Goal: Information Seeking & Learning: Learn about a topic

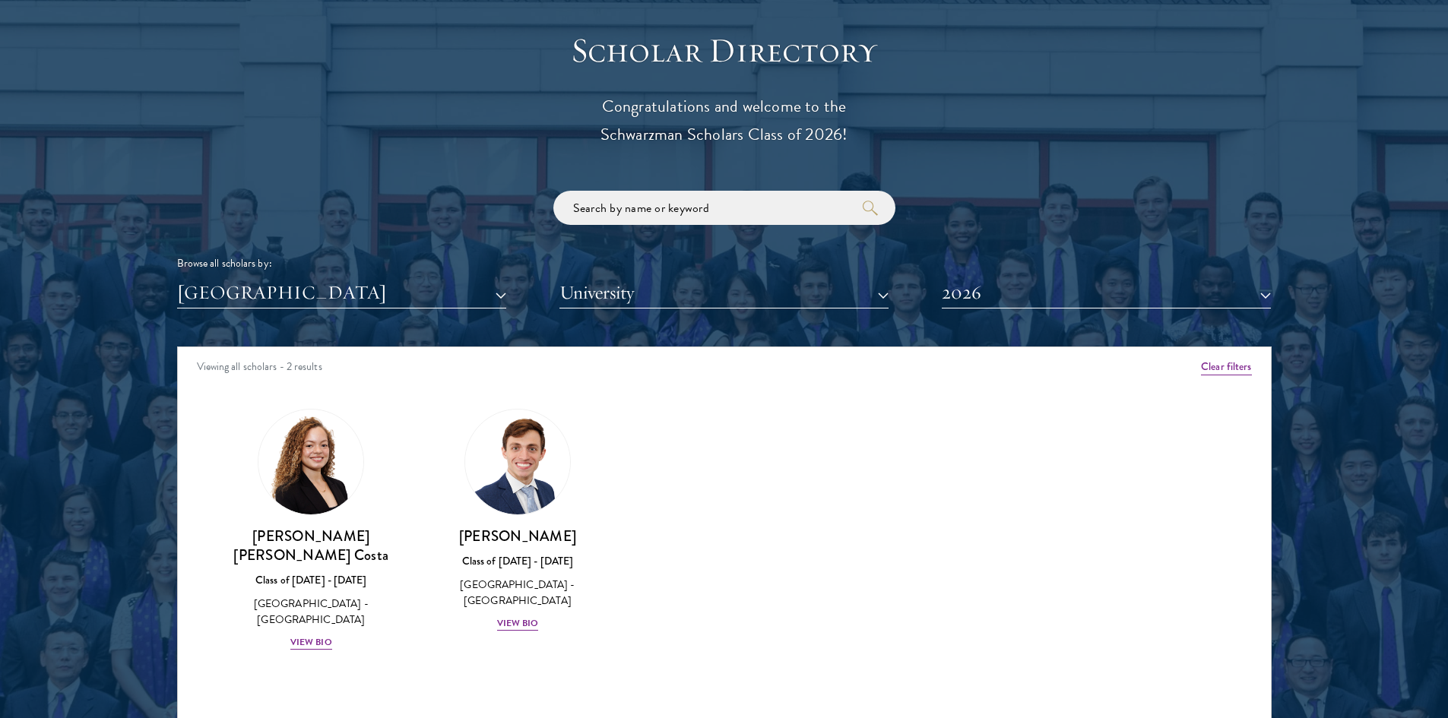
scroll to position [1672, 0]
click at [1054, 283] on button "2026" at bounding box center [1106, 292] width 329 height 31
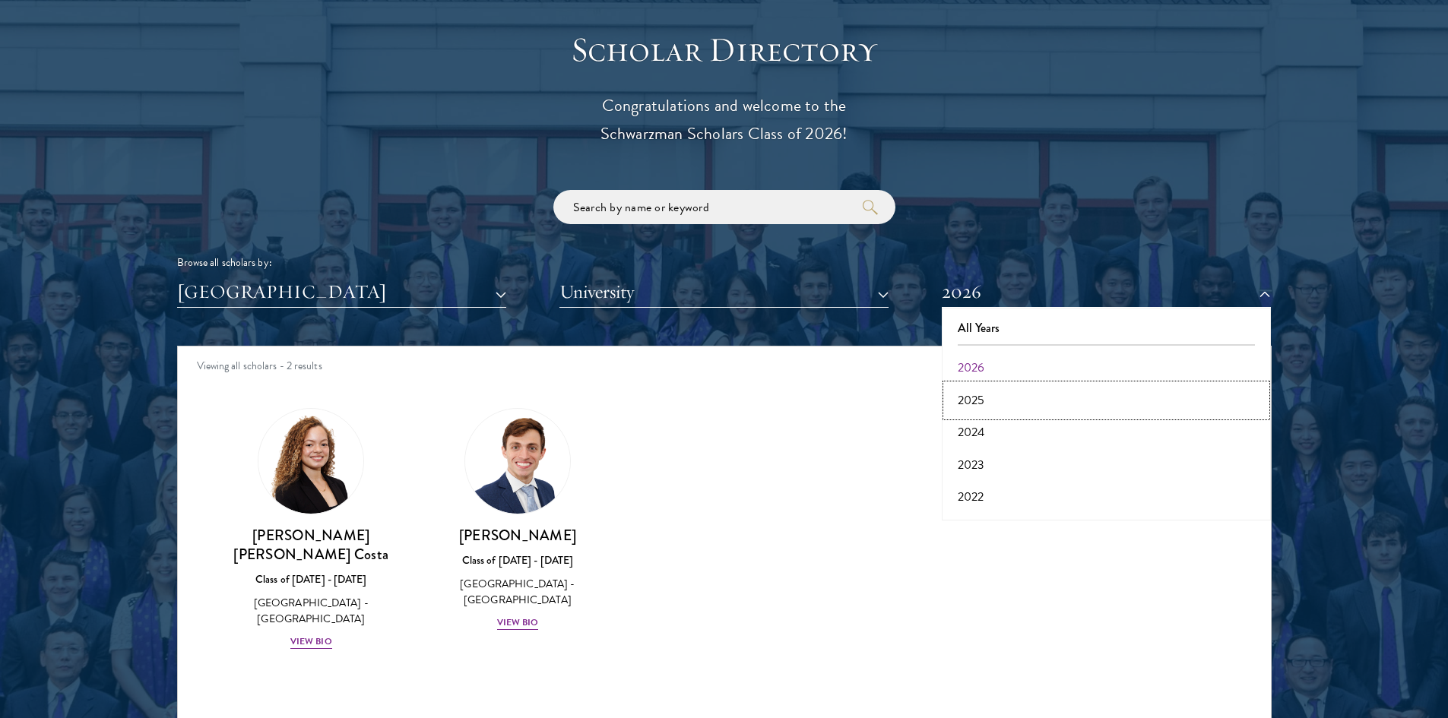
click at [1002, 395] on button "2025" at bounding box center [1106, 401] width 320 height 32
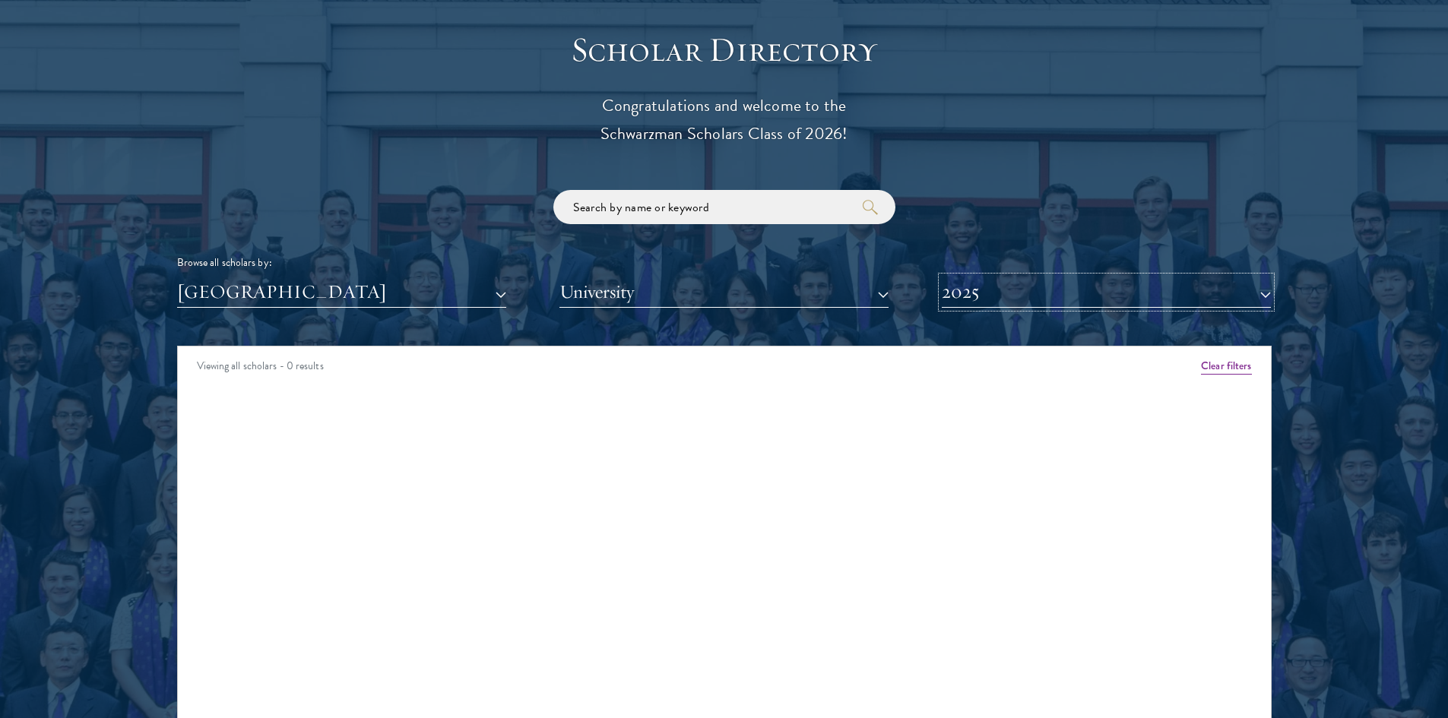
click at [1017, 308] on button "2025" at bounding box center [1106, 292] width 329 height 31
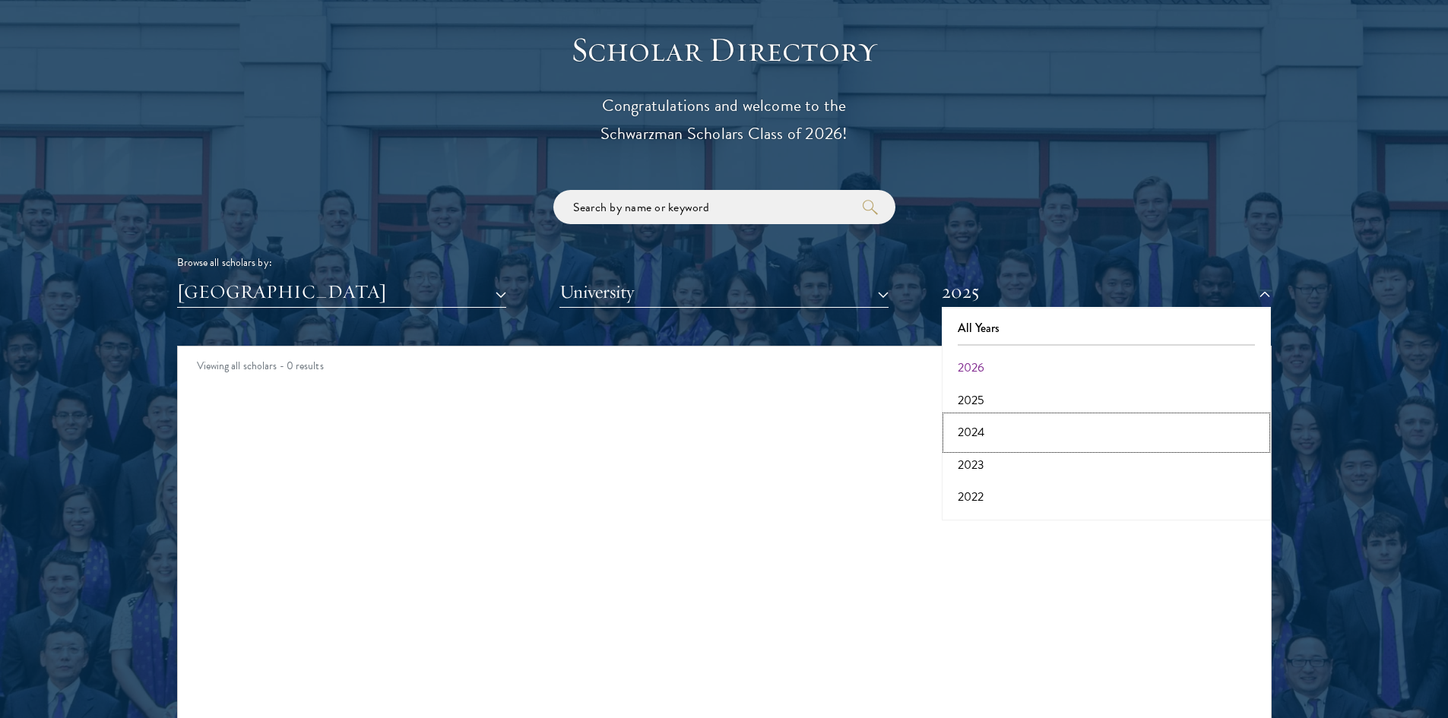
click at [1013, 429] on button "2024" at bounding box center [1106, 432] width 320 height 32
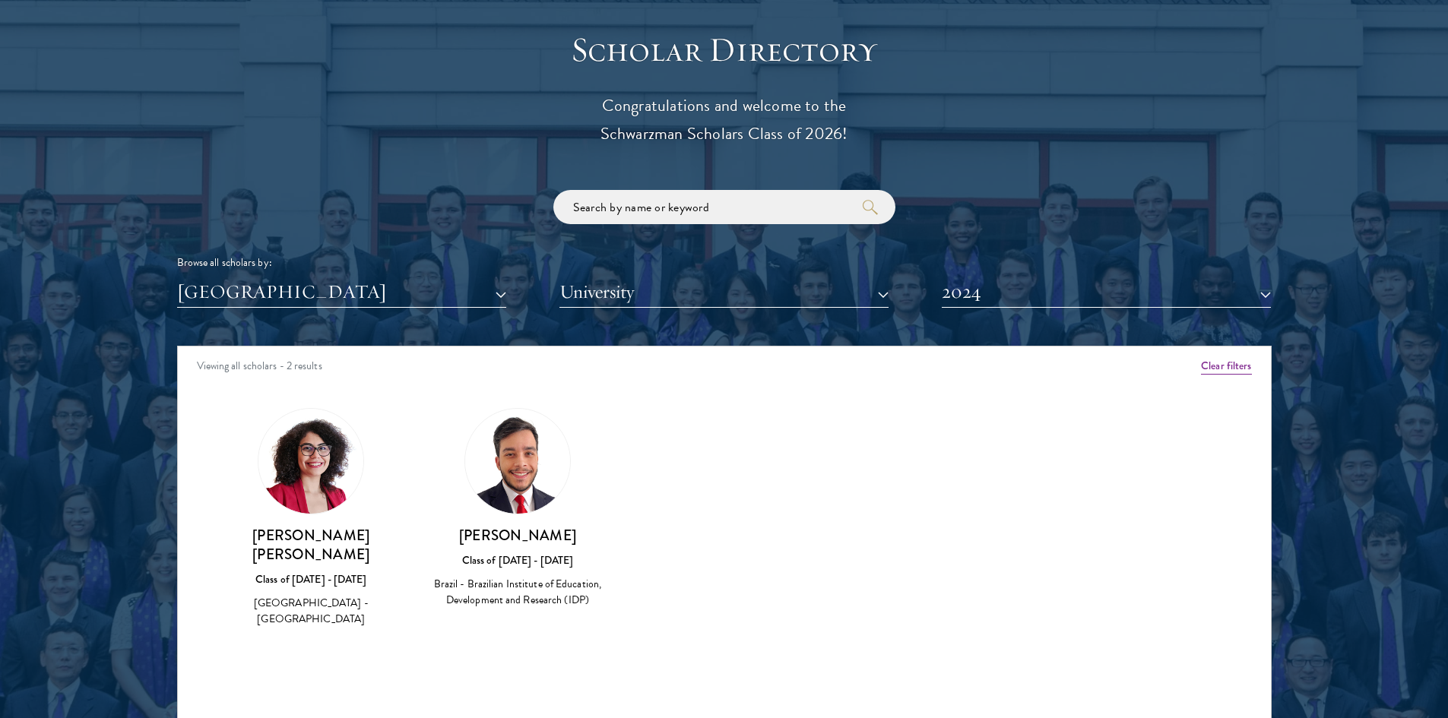
click at [324, 454] on img at bounding box center [310, 461] width 105 height 105
click at [326, 556] on h3 "[PERSON_NAME] [PERSON_NAME]" at bounding box center [311, 545] width 176 height 38
click at [495, 539] on h3 "[PERSON_NAME]" at bounding box center [517, 535] width 176 height 19
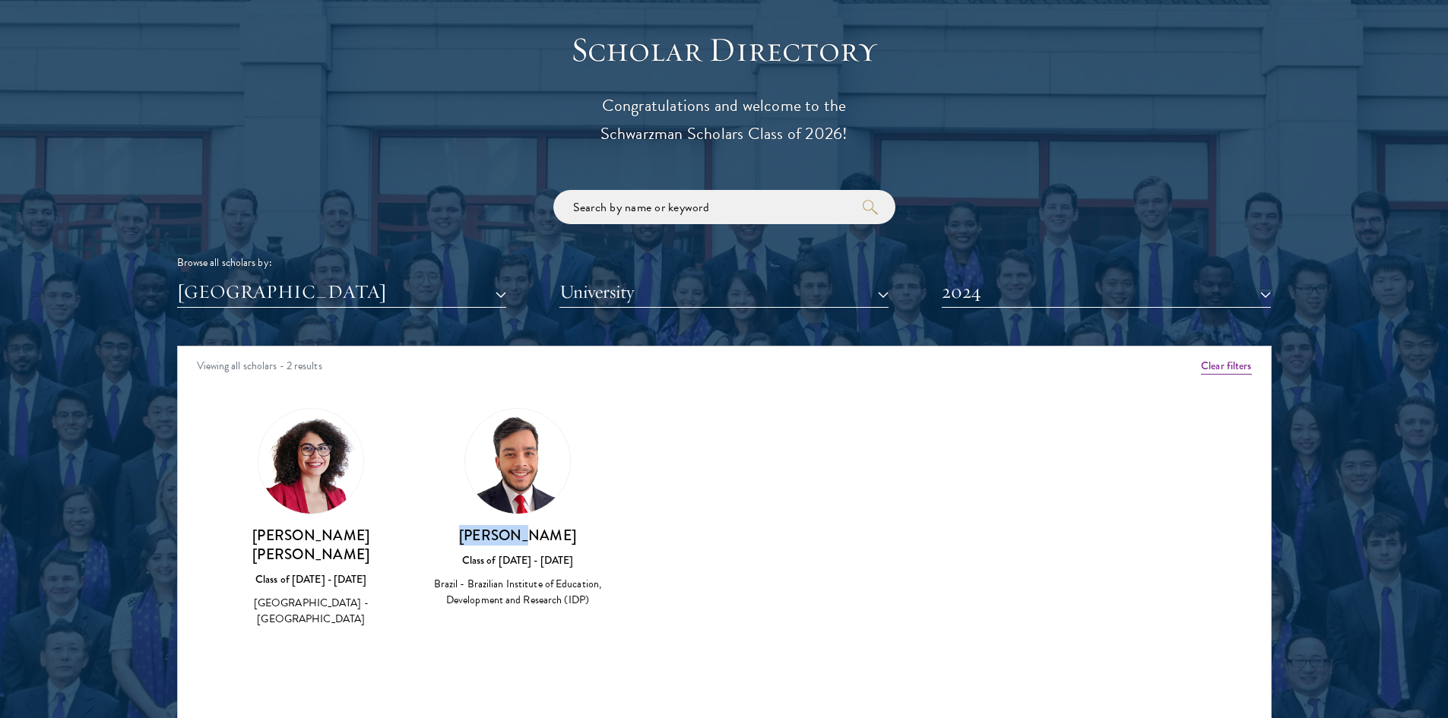
click at [495, 539] on h3 "[PERSON_NAME]" at bounding box center [517, 535] width 176 height 19
click at [1186, 287] on button "2024" at bounding box center [1106, 292] width 329 height 31
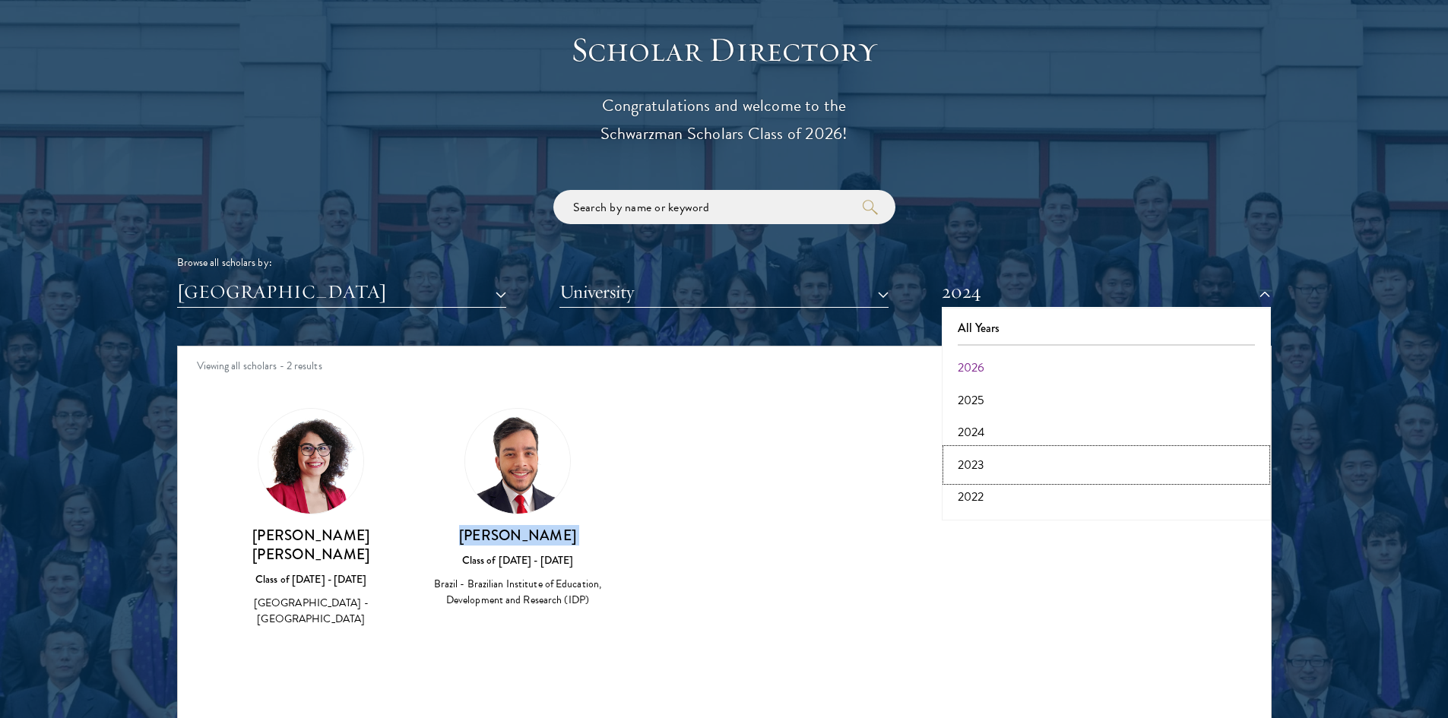
click at [1007, 459] on button "2023" at bounding box center [1106, 465] width 320 height 32
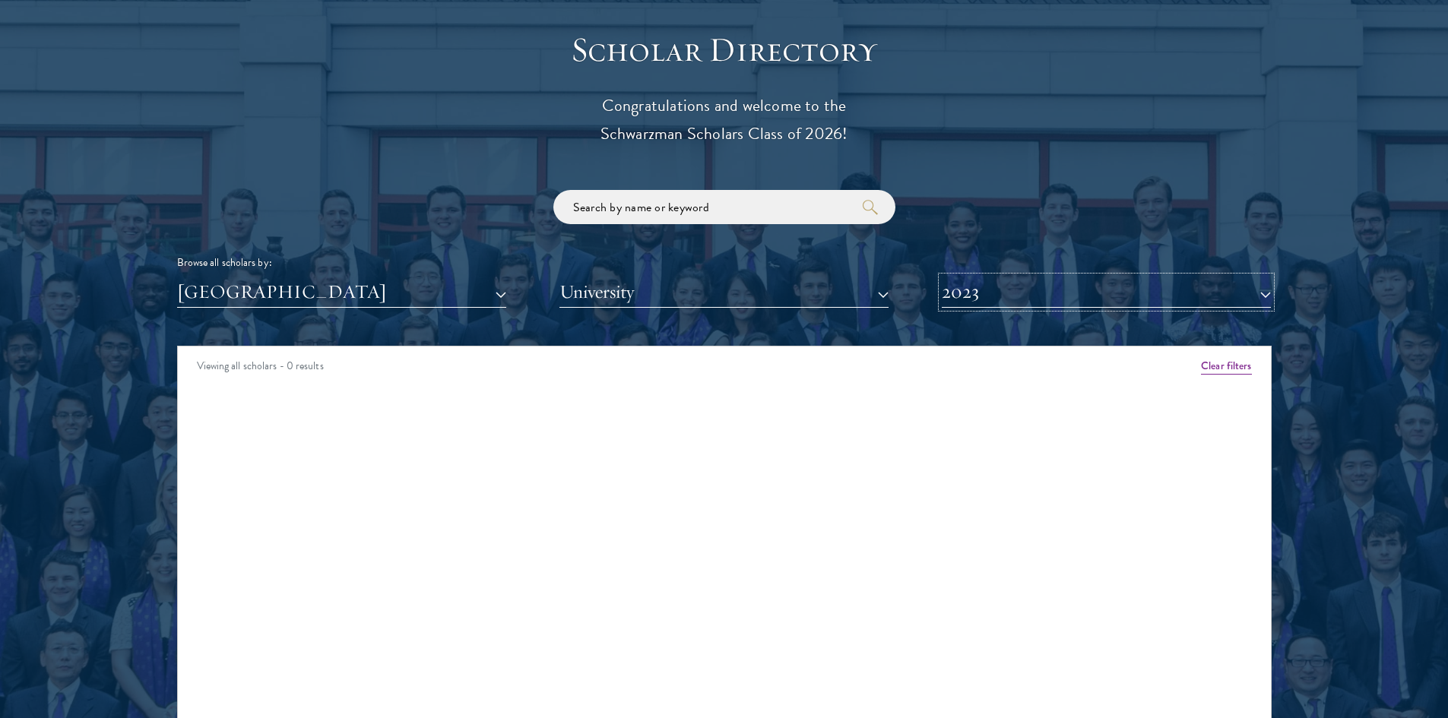
click at [1008, 289] on button "2023" at bounding box center [1106, 292] width 329 height 31
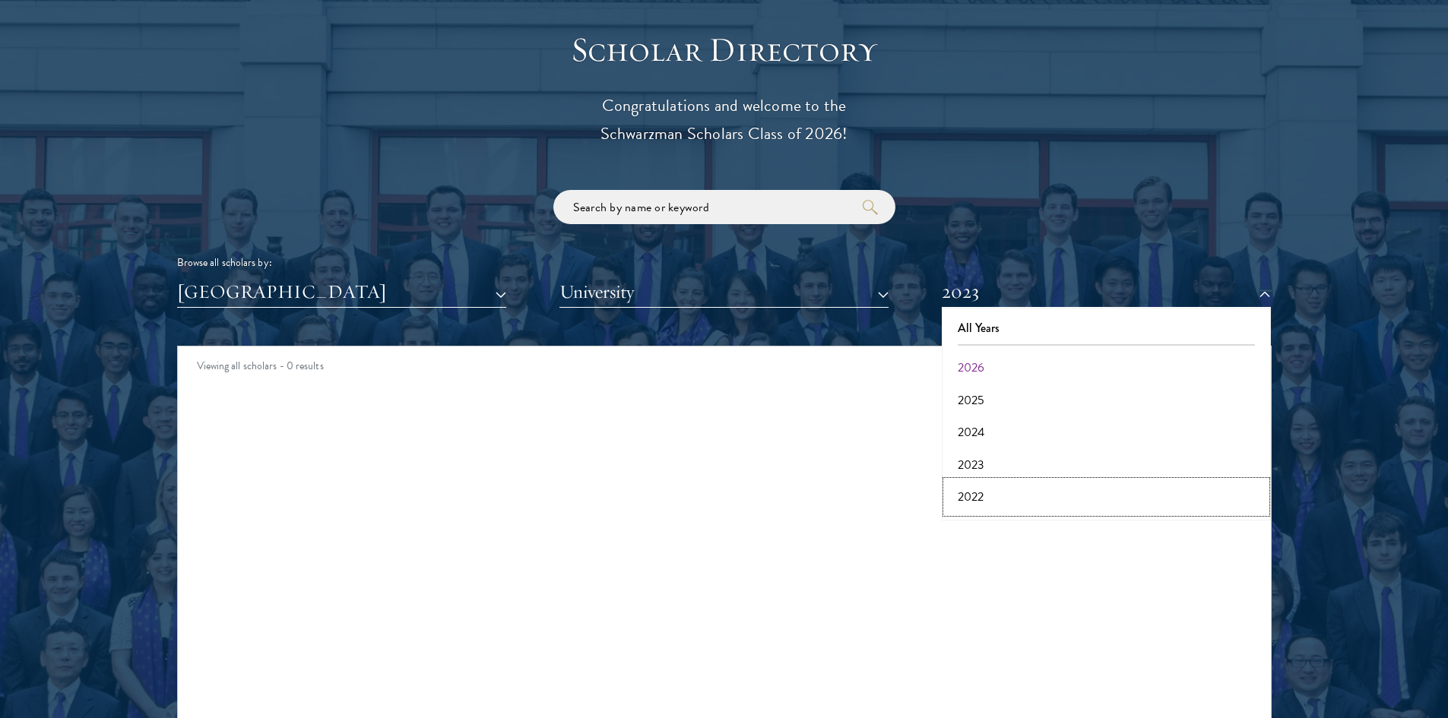
click at [983, 500] on button "2022" at bounding box center [1106, 497] width 320 height 32
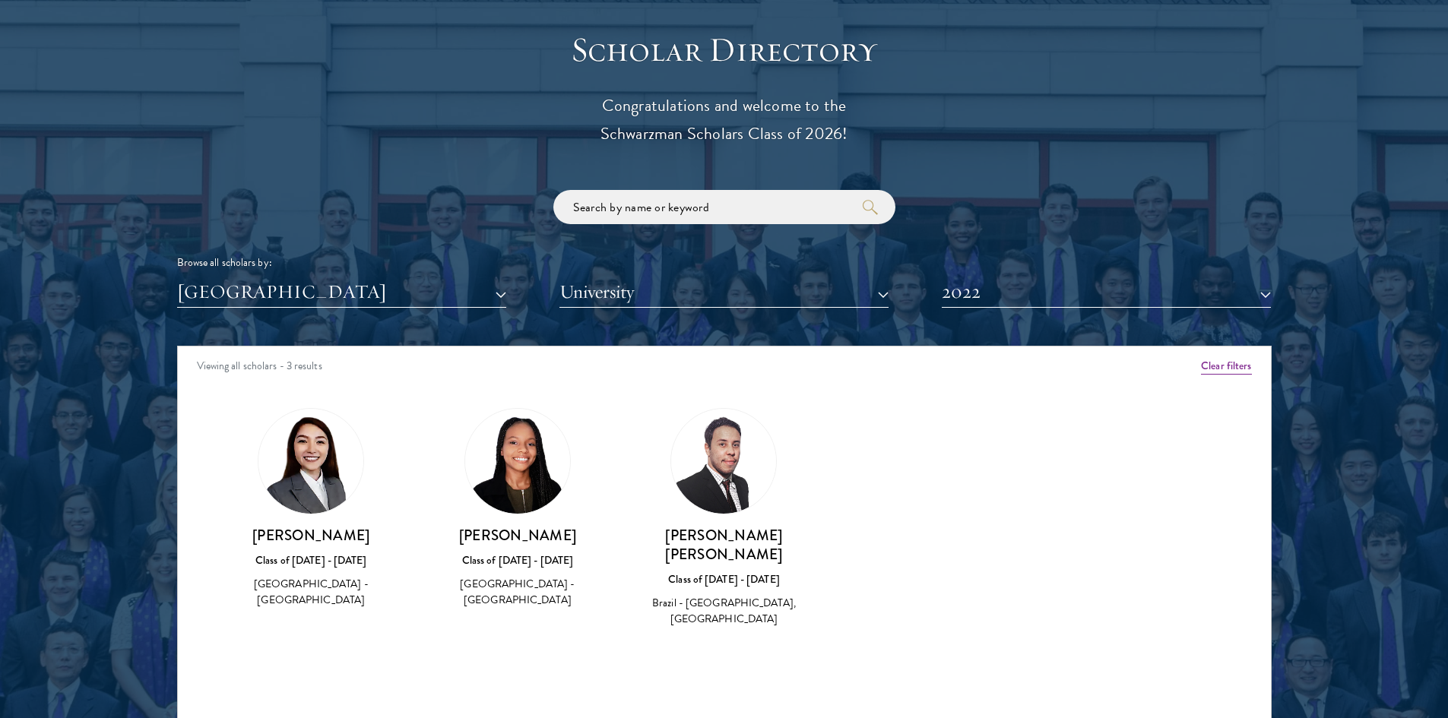
click at [699, 546] on div "Igor Patrick Silva Class of 2021 - 2022 Brazil - Pontifícia Universidade Católi…" at bounding box center [724, 577] width 176 height 103
click at [696, 541] on h3 "[PERSON_NAME] [PERSON_NAME]" at bounding box center [724, 545] width 176 height 38
drag, startPoint x: 696, startPoint y: 541, endPoint x: 692, endPoint y: 553, distance: 13.0
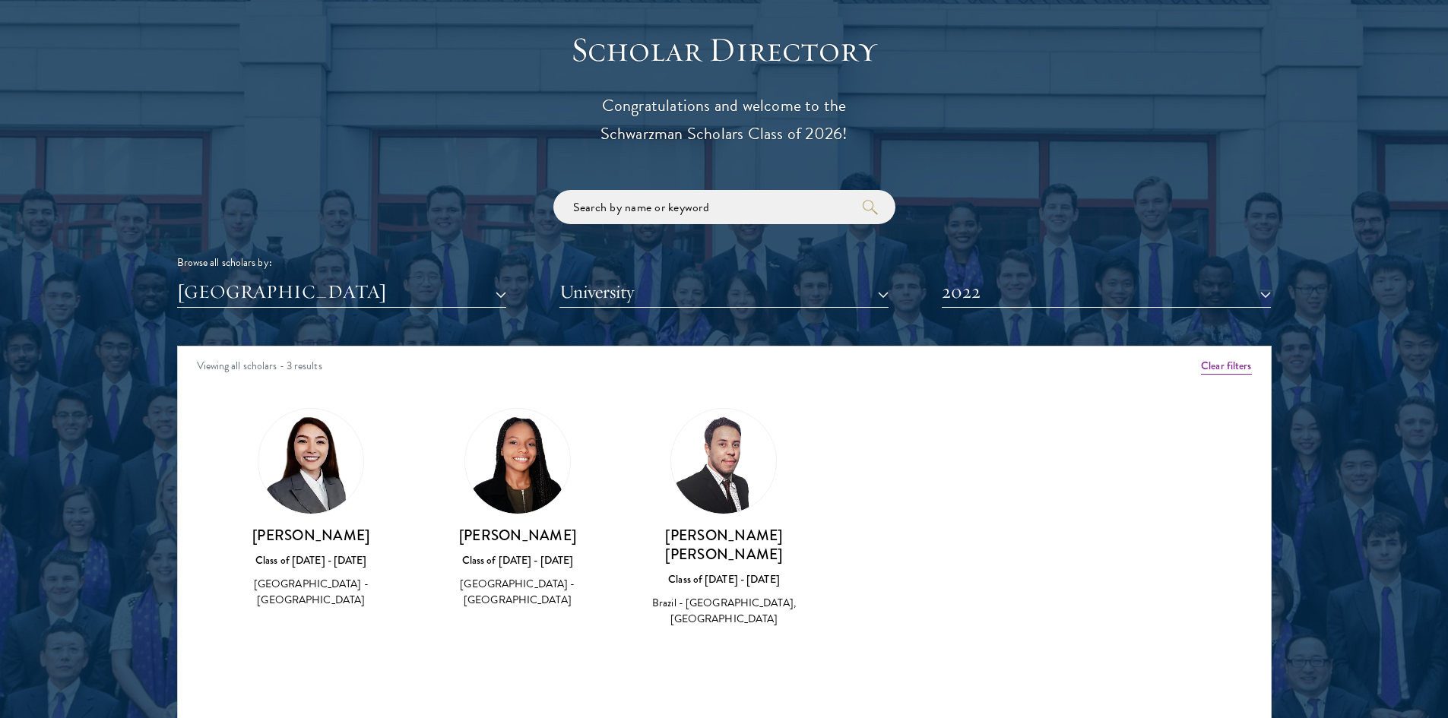
click at [692, 572] on div "Class of [DATE] - [DATE]" at bounding box center [724, 580] width 176 height 16
click at [717, 540] on h3 "[PERSON_NAME] [PERSON_NAME]" at bounding box center [724, 545] width 176 height 38
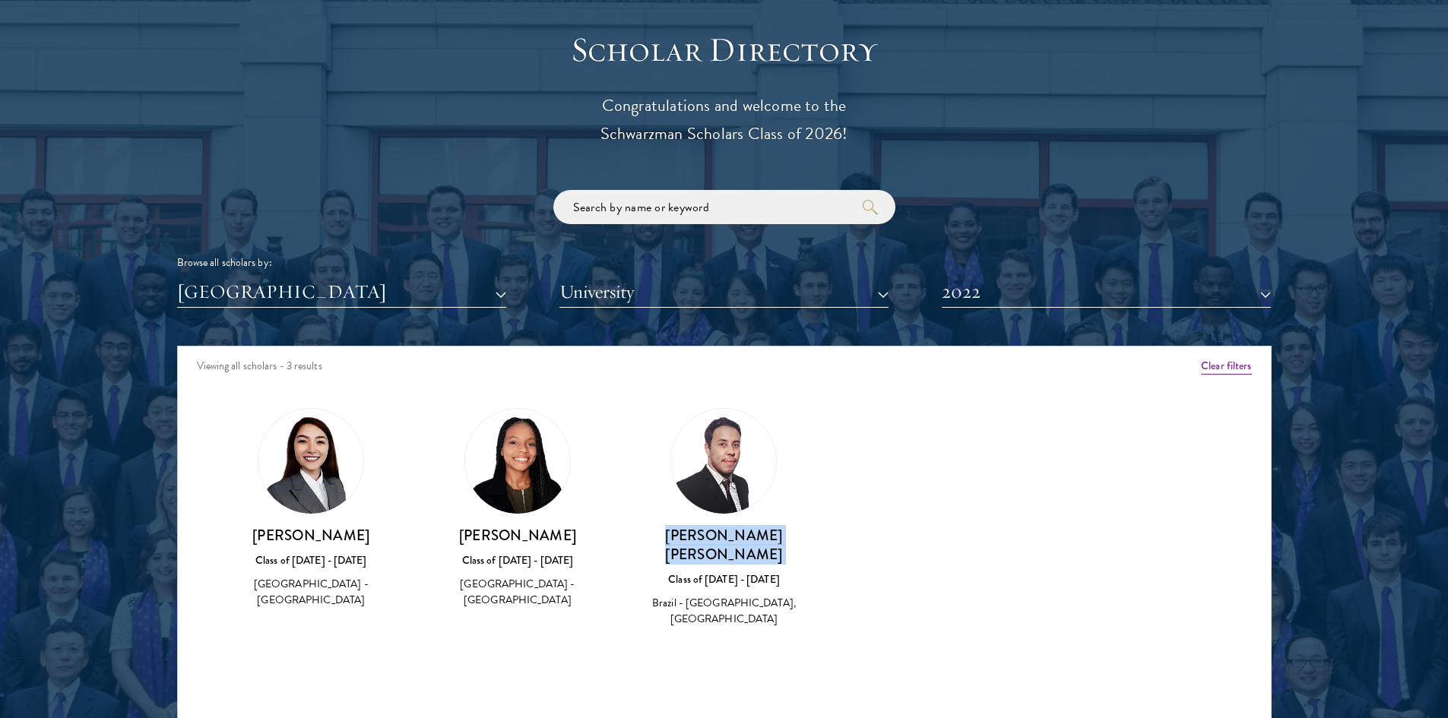
click at [717, 540] on h3 "[PERSON_NAME] [PERSON_NAME]" at bounding box center [724, 545] width 176 height 38
click at [526, 538] on h3 "[PERSON_NAME]" at bounding box center [517, 535] width 176 height 19
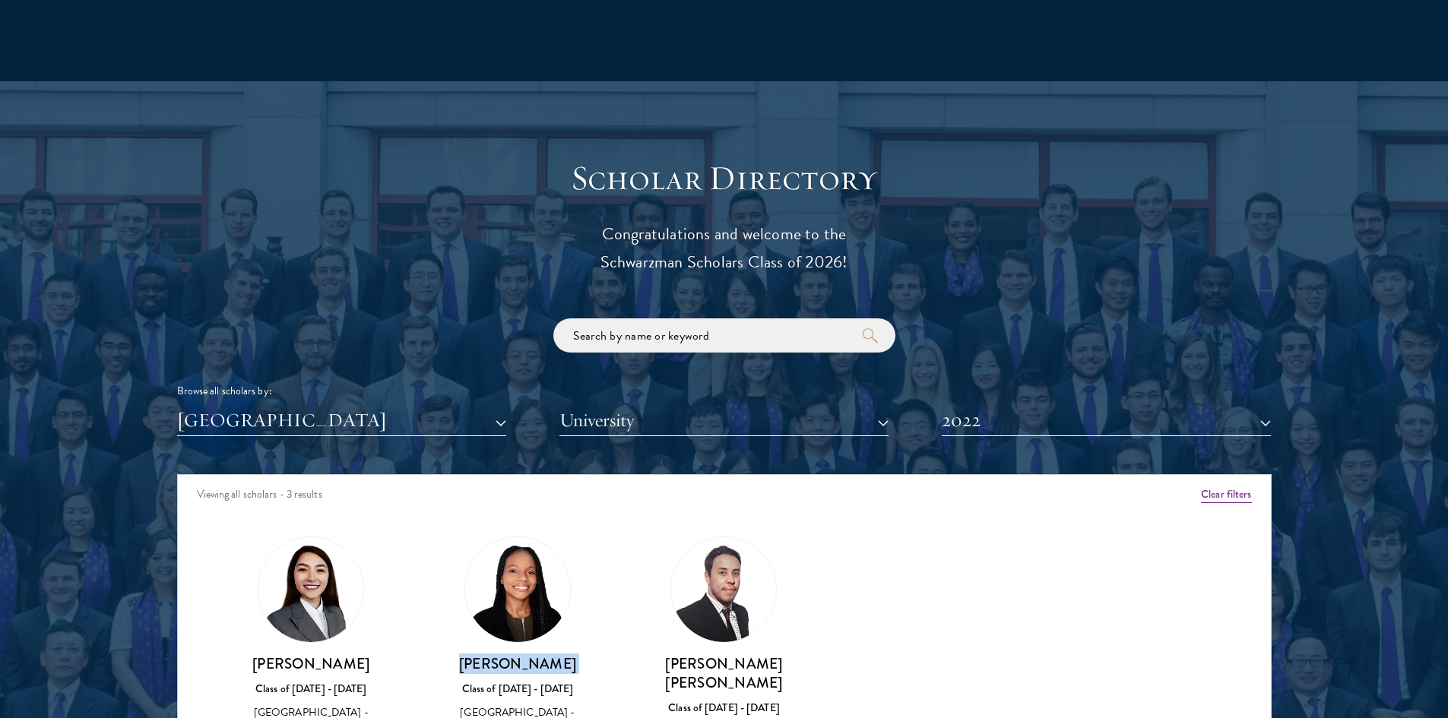
scroll to position [1672, 0]
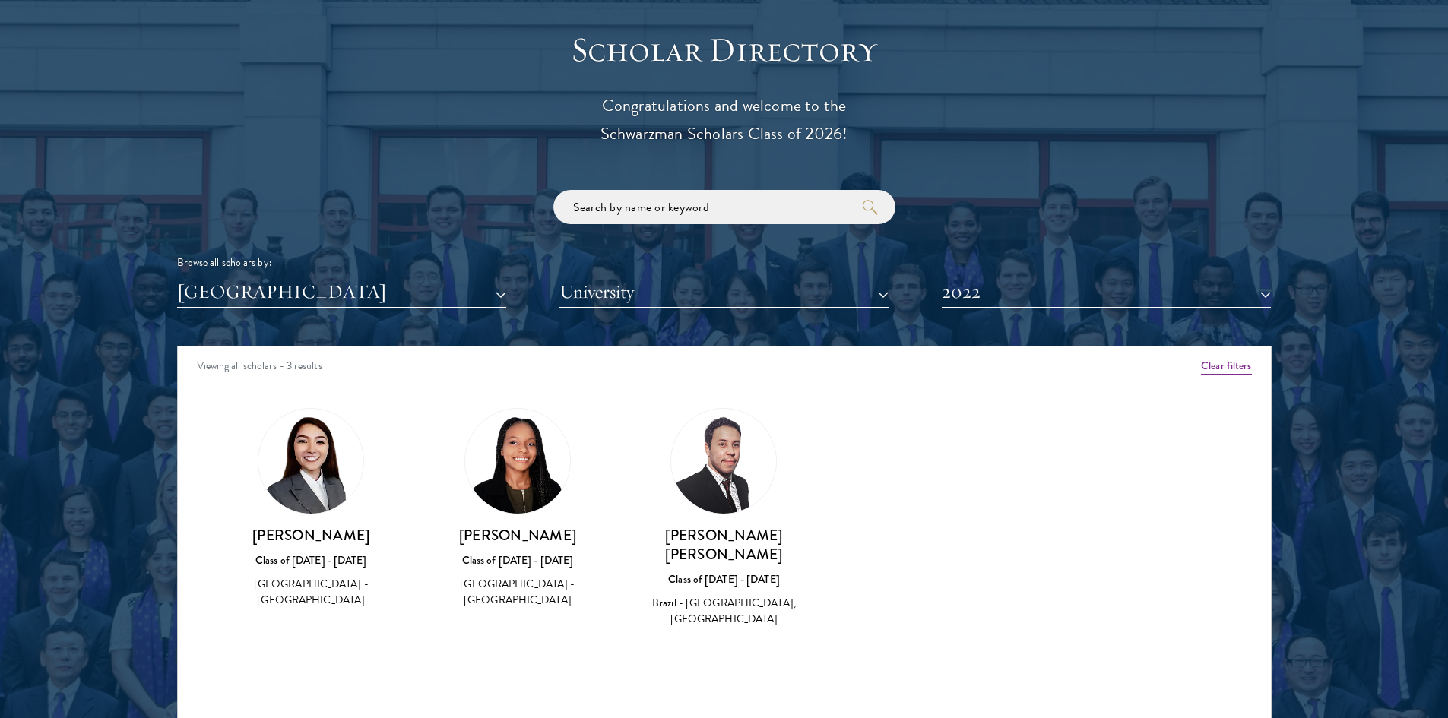
click at [653, 143] on p "Congratulations and welcome to the Schwarzman Scholars Class of 2026!" at bounding box center [724, 120] width 471 height 56
copy p "Schwarzman"
click at [306, 532] on h3 "[PERSON_NAME]" at bounding box center [311, 535] width 176 height 19
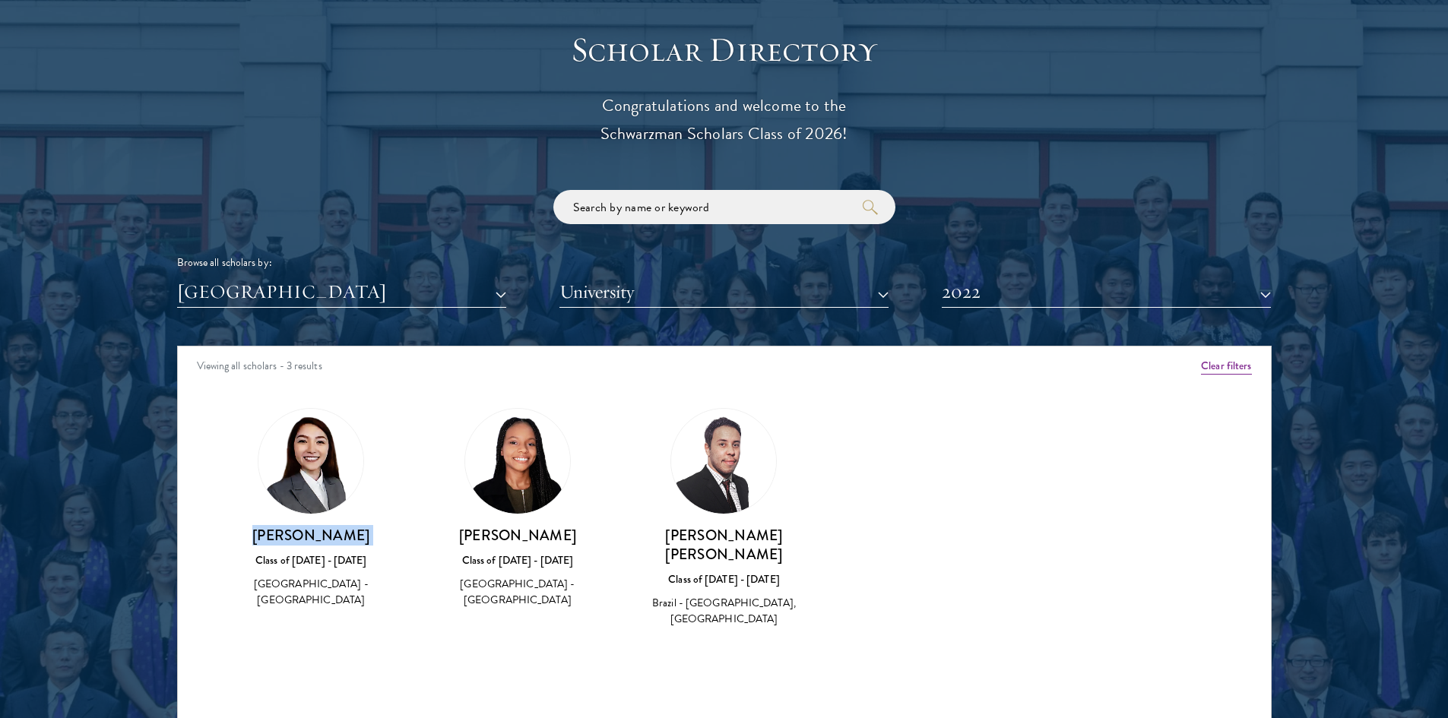
click at [306, 532] on h3 "[PERSON_NAME]" at bounding box center [311, 535] width 176 height 19
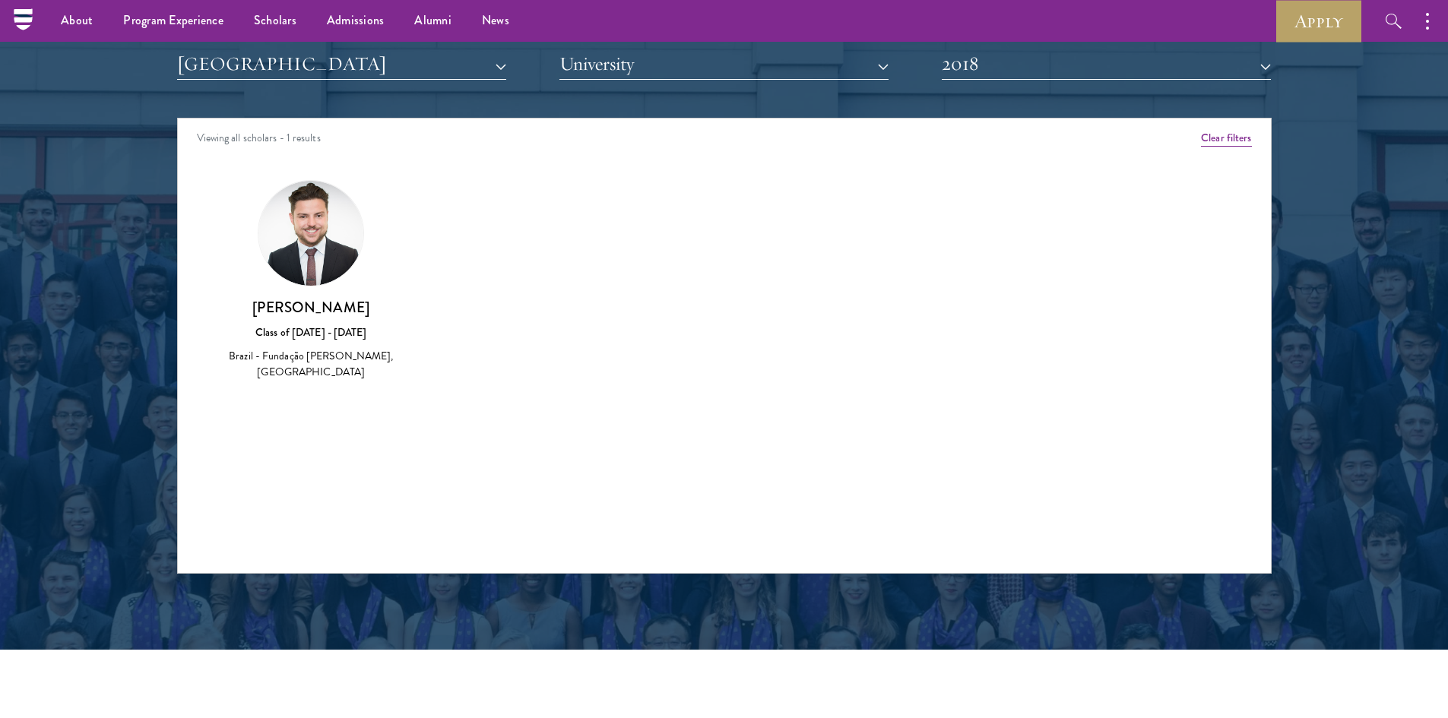
click at [1110, 83] on div "Scholar Directory Congratulations and welcome to the Schwarzman Scholars Class …" at bounding box center [724, 187] width 1094 height 773
click at [1110, 81] on div "Scholar Directory Congratulations and welcome to the Schwarzman Scholars Class …" at bounding box center [724, 187] width 1094 height 773
click at [1109, 68] on button "2018" at bounding box center [1106, 64] width 329 height 31
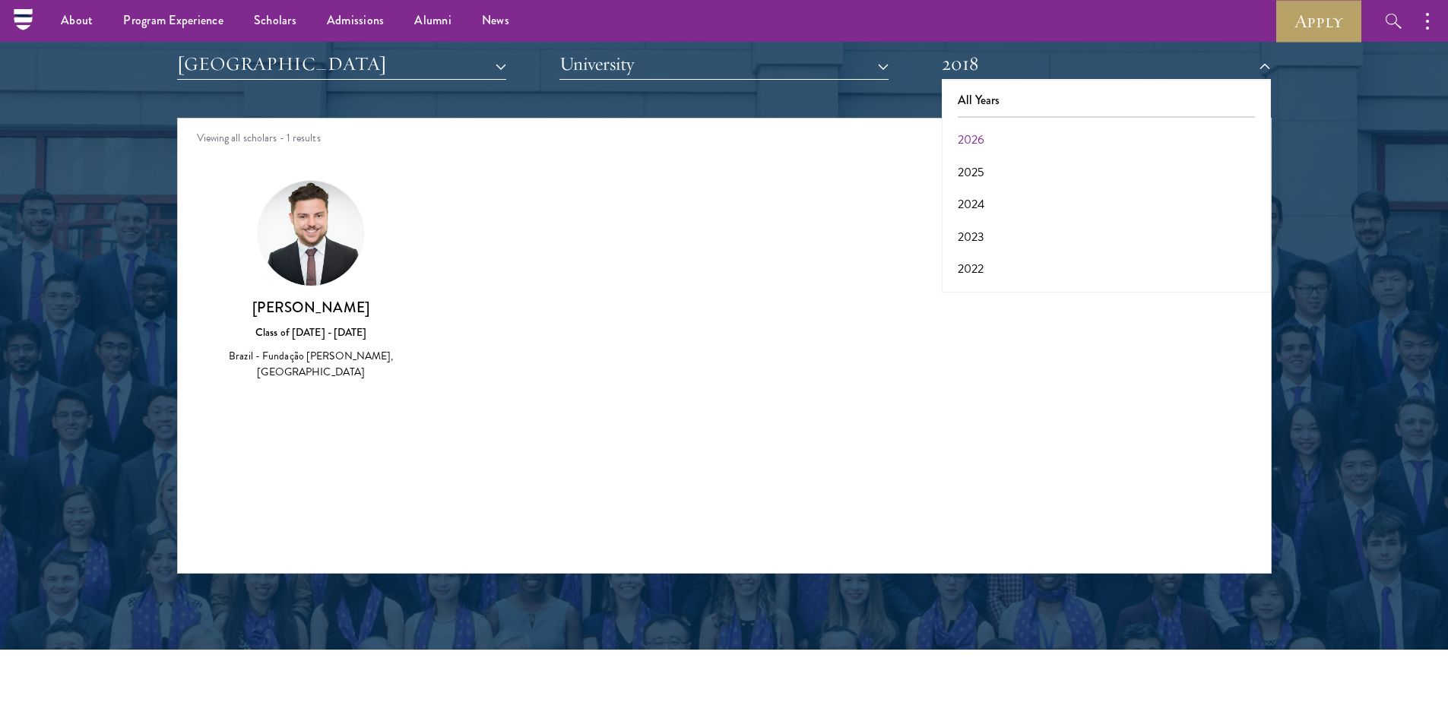
click at [1022, 350] on button "2019" at bounding box center [1106, 366] width 320 height 32
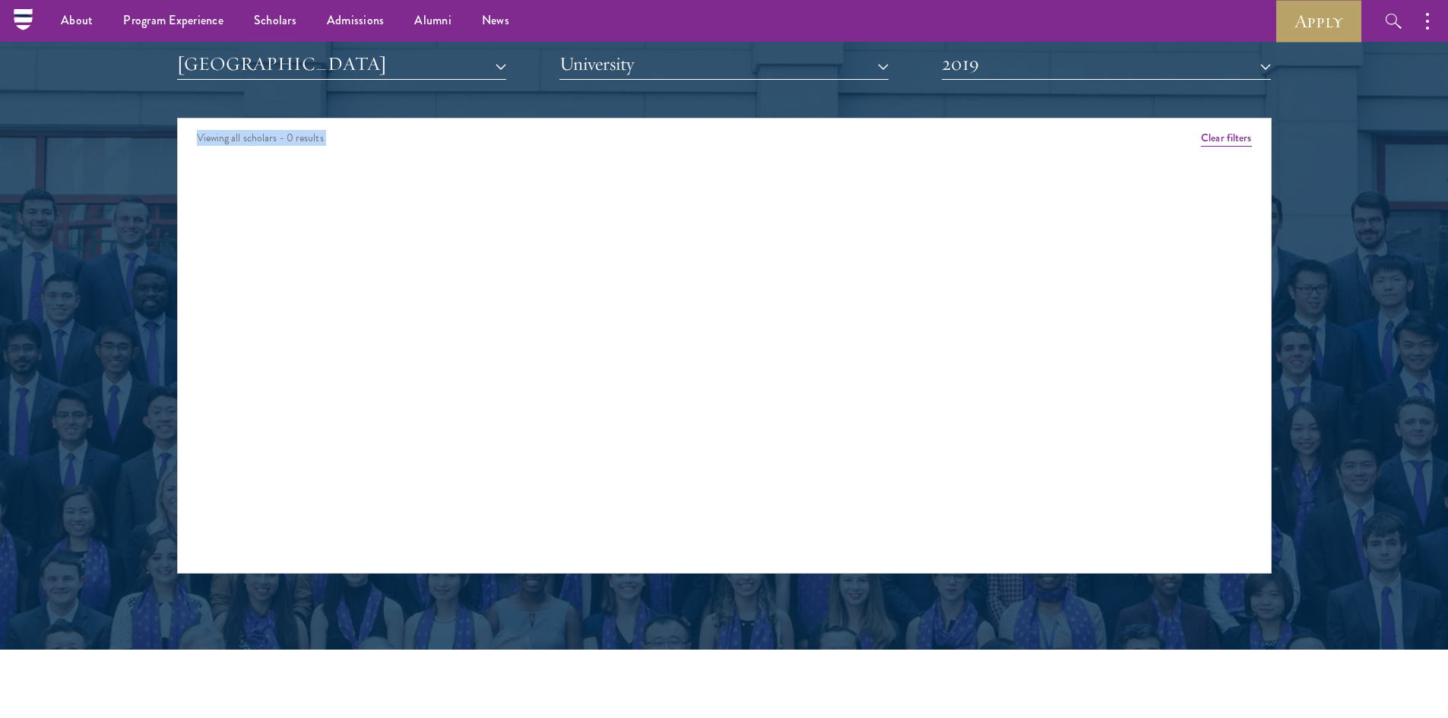
click at [1029, 114] on div "Scholar Directory Congratulations and welcome to the Schwarzman Scholars Class …" at bounding box center [724, 187] width 1094 height 773
click at [1050, 68] on button "2019" at bounding box center [1106, 64] width 329 height 31
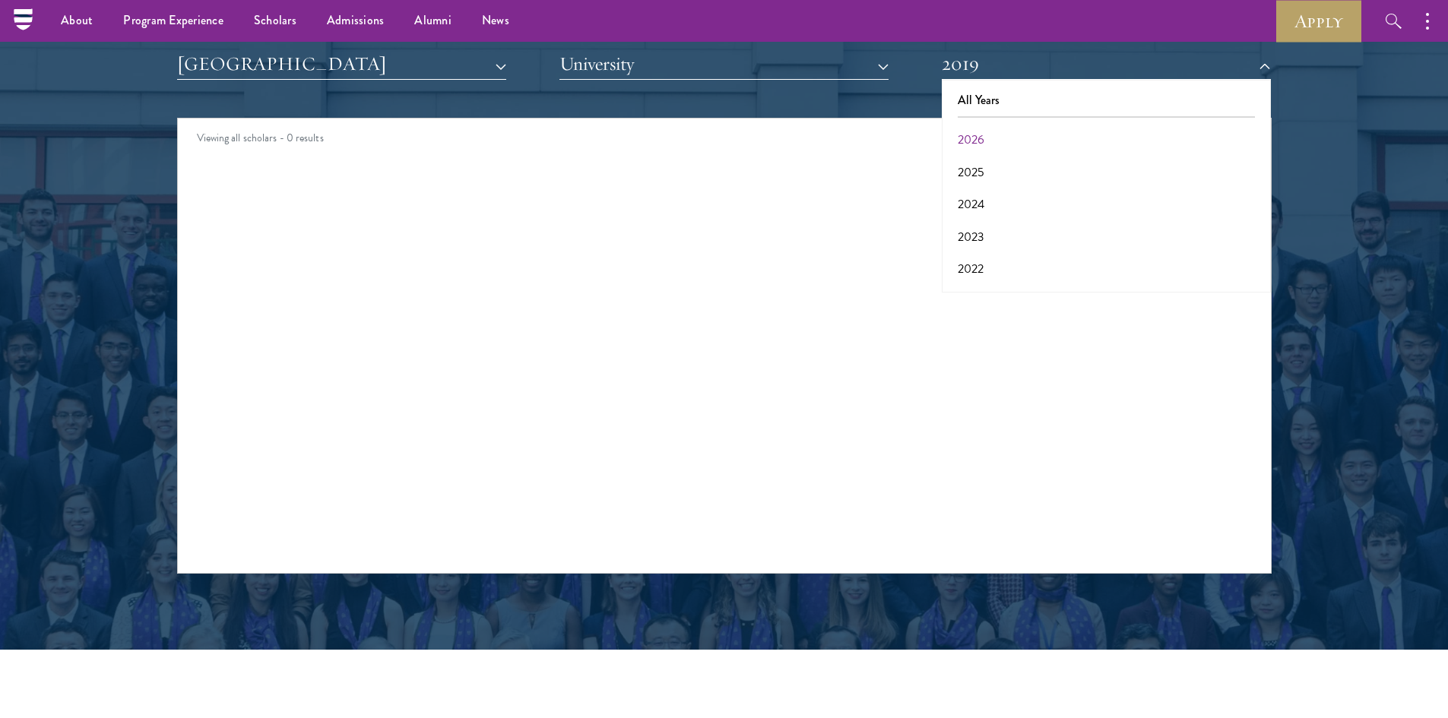
click at [1007, 318] on button "2020" at bounding box center [1106, 334] width 320 height 32
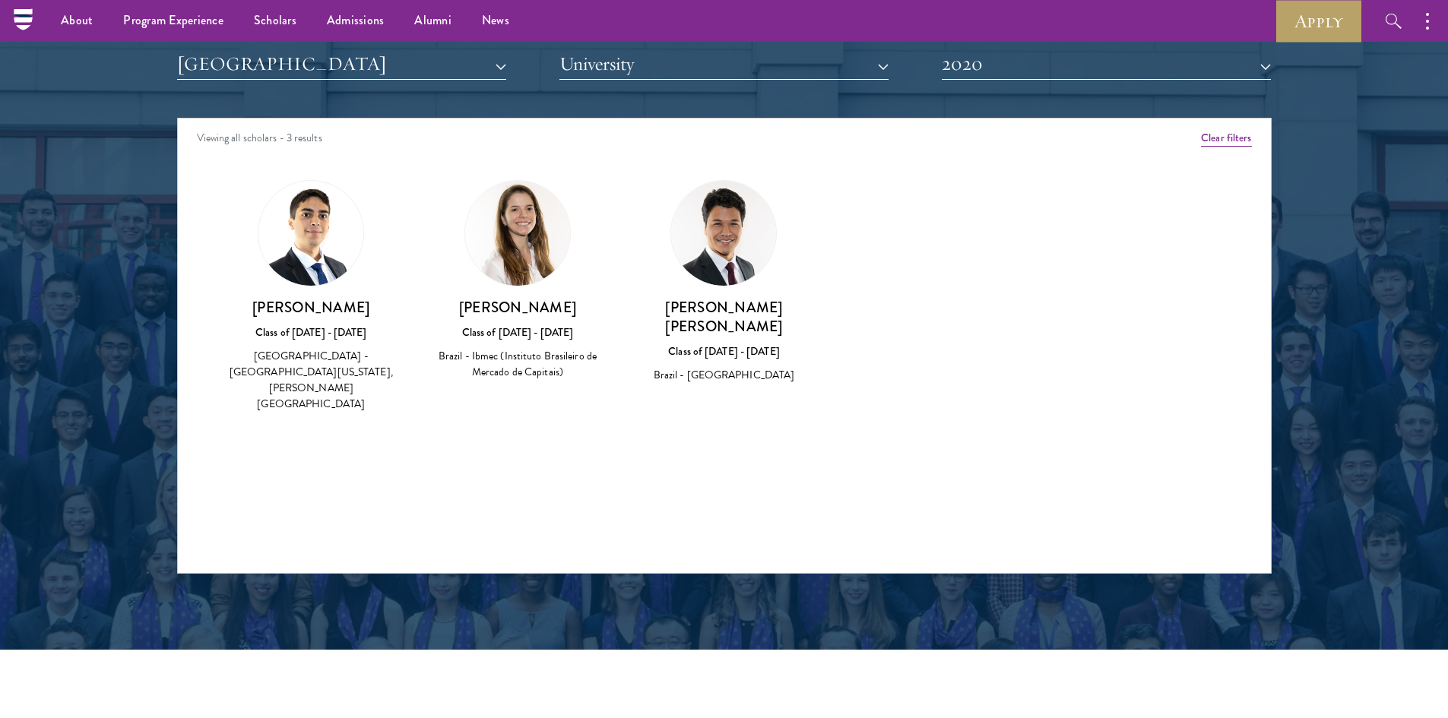
click at [285, 306] on h3 "[PERSON_NAME]" at bounding box center [311, 307] width 176 height 19
